Goal: Download file/media

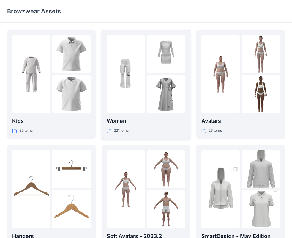
click at [121, 123] on p "Women" at bounding box center [146, 121] width 79 height 8
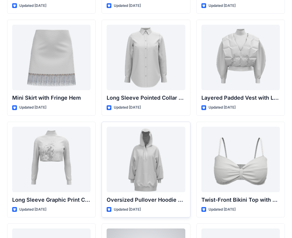
scroll to position [1772, 0]
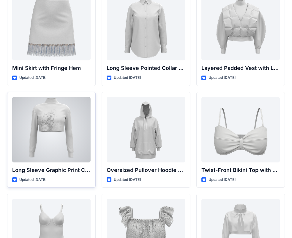
click at [62, 137] on div at bounding box center [51, 129] width 79 height 65
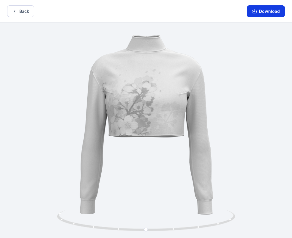
click at [265, 11] on button "Download" at bounding box center [266, 11] width 38 height 12
click at [263, 12] on button "Download" at bounding box center [266, 11] width 38 height 12
click at [255, 11] on icon "button" at bounding box center [255, 10] width 2 height 3
